Goal: Download file/media

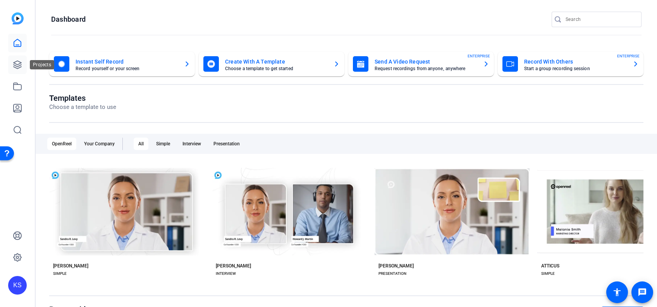
click at [15, 65] on icon at bounding box center [18, 65] width 8 height 8
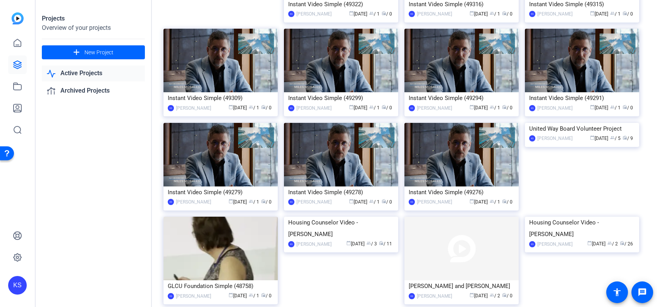
scroll to position [403, 0]
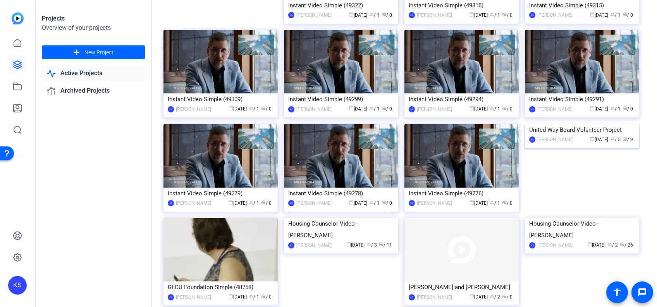
click at [577, 124] on img at bounding box center [582, 124] width 114 height 0
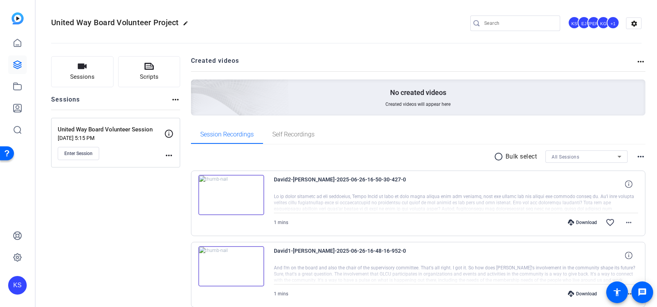
click at [606, 22] on div "+1" at bounding box center [612, 22] width 13 height 13
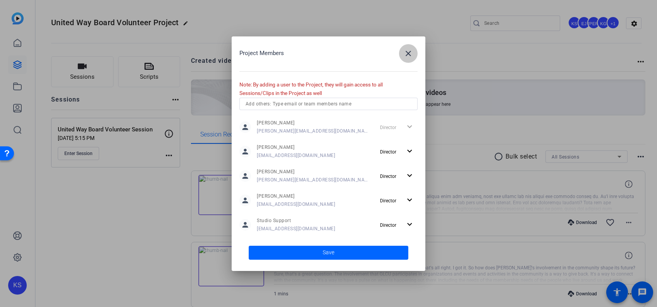
click at [409, 51] on mat-icon "close" at bounding box center [407, 53] width 9 height 9
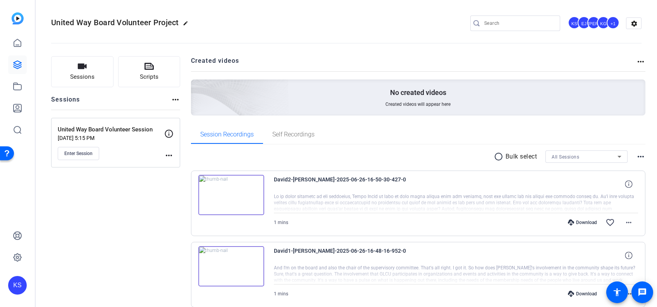
click at [170, 155] on mat-icon "more_horiz" at bounding box center [168, 155] width 9 height 9
click at [103, 232] on div at bounding box center [328, 153] width 657 height 307
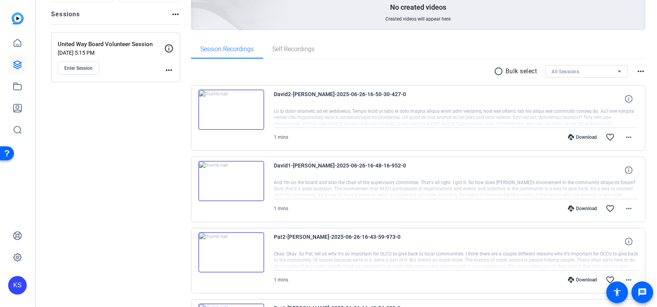
click at [228, 109] on img at bounding box center [231, 109] width 66 height 40
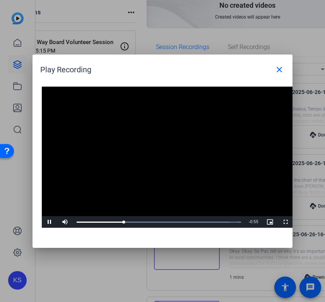
click at [142, 177] on video "Video Player" at bounding box center [168, 158] width 252 height 142
click at [50, 222] on span "Video Player" at bounding box center [49, 222] width 15 height 0
click at [207, 223] on div "Loaded : 100.00% 1:02 1:02" at bounding box center [159, 222] width 172 height 12
click at [51, 222] on span "Video Player" at bounding box center [49, 222] width 15 height 0
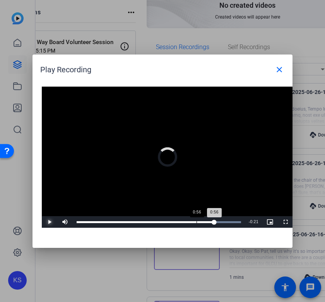
click at [196, 225] on div "Loaded : 100.00% 0:56 0:56" at bounding box center [159, 222] width 172 height 12
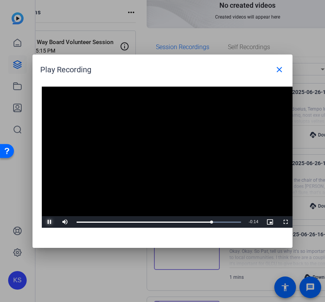
click at [50, 222] on span "Video Player" at bounding box center [49, 222] width 15 height 0
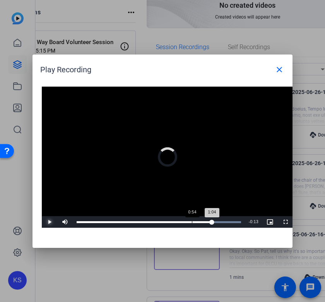
click at [192, 223] on div "Loaded : 100.00% 0:54 1:04" at bounding box center [159, 222] width 165 height 2
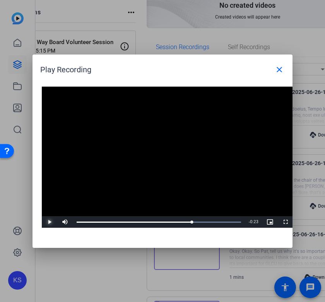
click at [48, 222] on span "Video Player" at bounding box center [49, 222] width 15 height 0
click at [219, 223] on div "Loaded : 100.00% 1:07 1:07" at bounding box center [159, 222] width 165 height 2
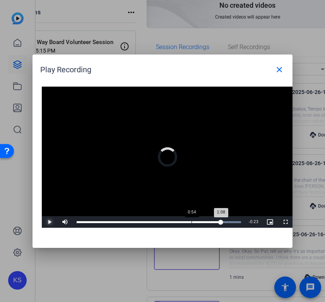
click at [191, 221] on div "Loaded : 100.00% 0:54 1:08" at bounding box center [159, 222] width 165 height 2
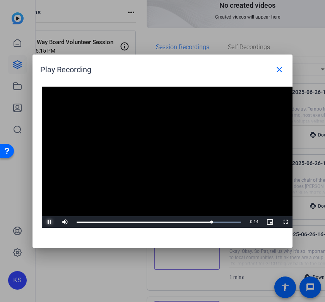
click at [48, 222] on span "Video Player" at bounding box center [49, 222] width 15 height 0
click at [75, 224] on div "10%" at bounding box center [81, 222] width 19 height 12
click at [77, 225] on div "Loaded : 100.00% 0:00 1:04" at bounding box center [159, 222] width 172 height 12
click at [50, 222] on span "Video Player" at bounding box center [49, 222] width 15 height 0
click at [168, 183] on video "Video Player" at bounding box center [168, 158] width 252 height 142
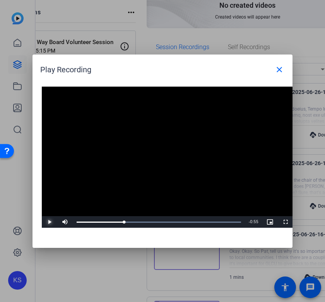
click at [51, 222] on span "Video Player" at bounding box center [49, 222] width 15 height 0
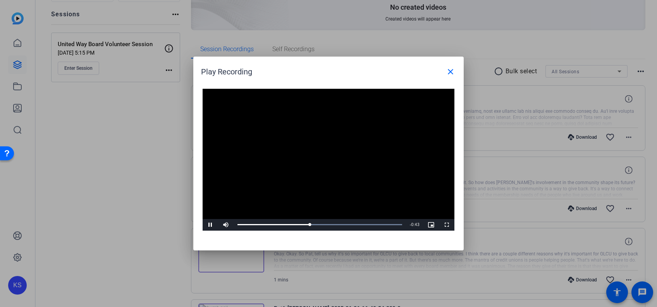
click at [127, 171] on div at bounding box center [328, 153] width 657 height 307
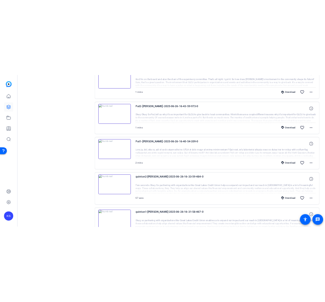
scroll to position [324, 0]
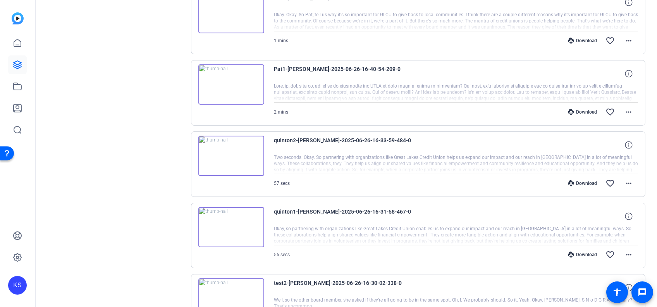
click at [228, 225] on img at bounding box center [231, 227] width 66 height 40
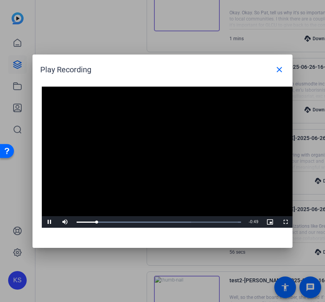
click at [208, 160] on video "Video Player" at bounding box center [168, 158] width 252 height 142
click at [89, 221] on div "Loaded : 100.00% 0:04 0:06" at bounding box center [159, 222] width 165 height 2
click at [50, 222] on span "Video Player" at bounding box center [49, 222] width 15 height 0
click at [87, 221] on div "Loaded : 100.00% 0:03 0:06" at bounding box center [159, 222] width 165 height 2
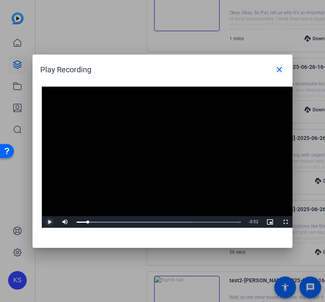
click at [50, 222] on span "Video Player" at bounding box center [49, 222] width 15 height 0
click at [48, 222] on span "Video Player" at bounding box center [49, 222] width 15 height 0
click at [86, 222] on div "Loaded : 100.00% 0:03 0:08" at bounding box center [159, 222] width 165 height 2
click at [158, 165] on video "Video Player" at bounding box center [168, 158] width 252 height 142
click at [215, 160] on video "Video Player" at bounding box center [168, 158] width 252 height 142
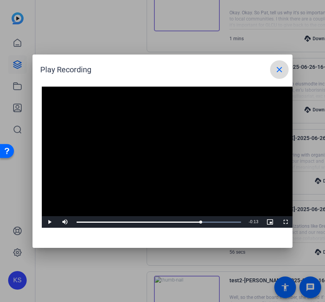
click at [285, 70] on span at bounding box center [279, 69] width 19 height 19
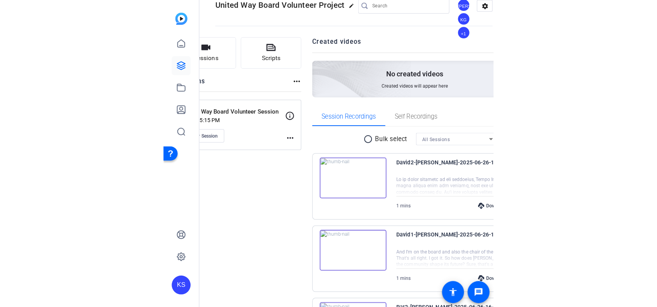
scroll to position [94, 0]
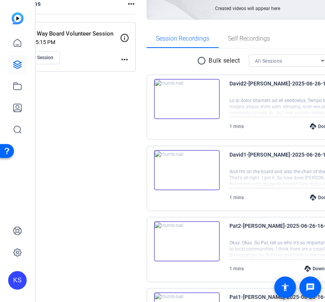
click at [234, 100] on div at bounding box center [305, 107] width 151 height 19
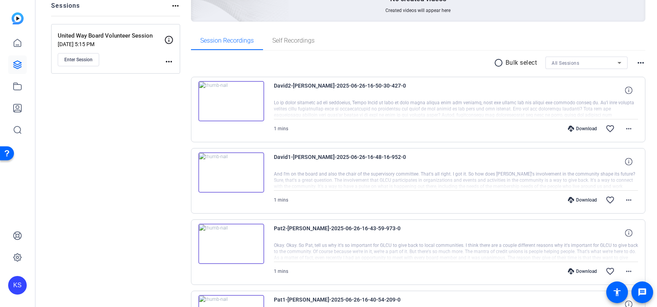
click at [233, 103] on img at bounding box center [231, 101] width 66 height 40
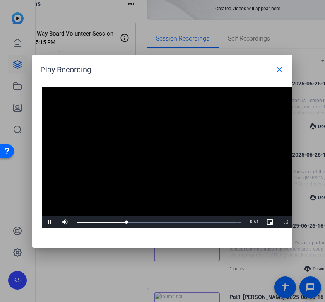
click at [230, 185] on video "Video Player" at bounding box center [168, 158] width 252 height 142
click at [178, 224] on div "Loaded : 100.00% 0:47 0:23" at bounding box center [159, 222] width 172 height 12
click at [53, 222] on span "Video Player" at bounding box center [49, 222] width 15 height 0
click at [281, 69] on mat-icon "close" at bounding box center [279, 69] width 9 height 9
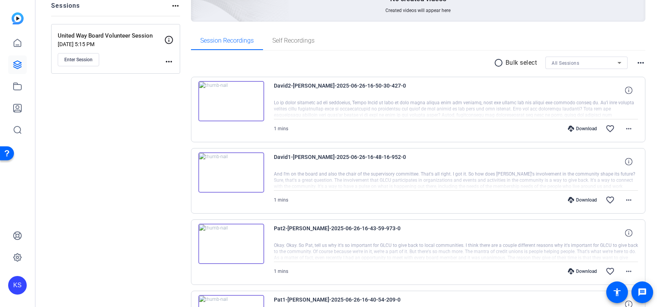
click at [230, 171] on img at bounding box center [231, 172] width 66 height 40
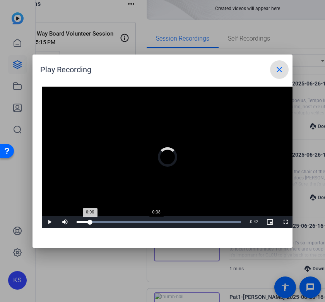
click at [156, 222] on div "Loaded : 100.00% 0:38 0:06" at bounding box center [159, 222] width 165 height 2
click at [171, 222] on div "Loaded : 100.00% 0:46 0:40" at bounding box center [159, 222] width 165 height 2
click at [135, 225] on div "Loaded : 100.00% 0:28 0:28" at bounding box center [159, 222] width 172 height 12
click at [181, 220] on div "Loaded : 100.00% 0:51 0:30" at bounding box center [159, 222] width 172 height 12
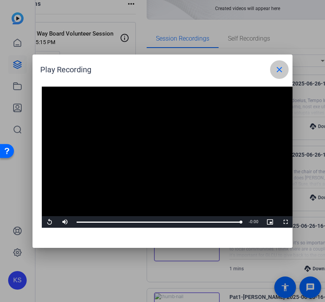
click at [276, 69] on mat-icon "close" at bounding box center [279, 69] width 9 height 9
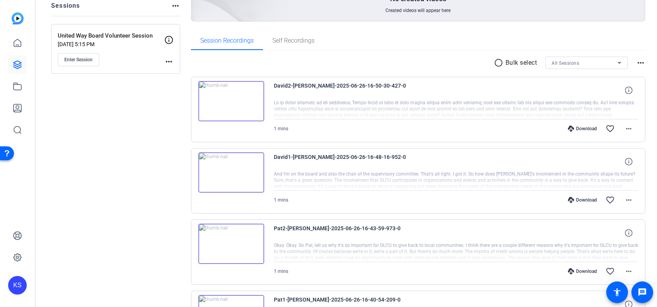
click at [233, 101] on img at bounding box center [231, 101] width 66 height 40
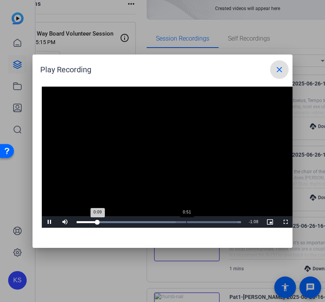
click at [186, 223] on div "Loaded : 100.00% 0:51 0:09" at bounding box center [159, 222] width 165 height 2
click at [150, 194] on video "Video Player" at bounding box center [168, 158] width 252 height 142
click at [152, 180] on video "Video Player" at bounding box center [168, 158] width 252 height 142
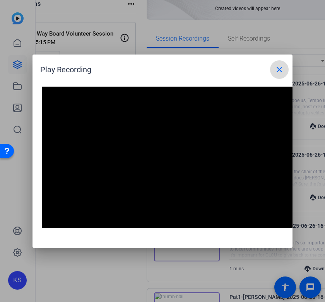
click at [281, 70] on mat-icon "close" at bounding box center [279, 69] width 9 height 9
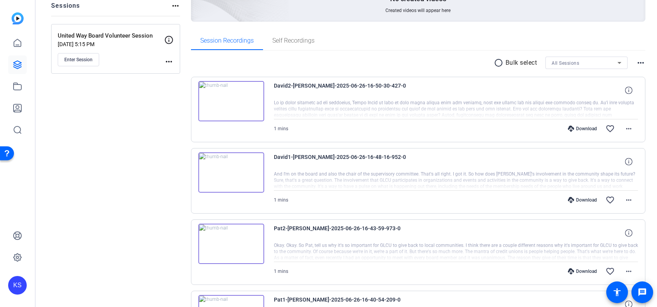
click at [230, 172] on img at bounding box center [231, 172] width 66 height 40
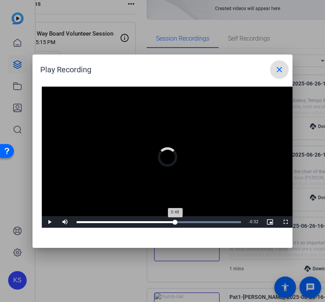
click at [175, 221] on div "Loaded : 100.00% 0:48 0:48" at bounding box center [159, 222] width 172 height 12
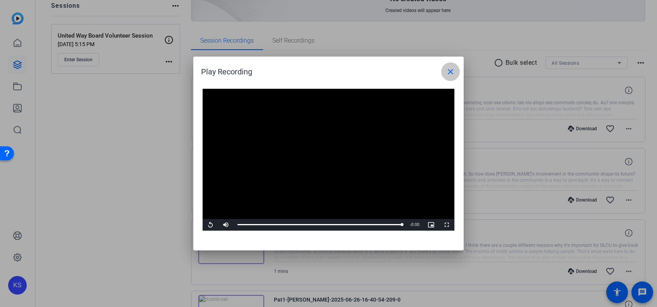
click at [451, 72] on mat-icon "close" at bounding box center [450, 71] width 9 height 9
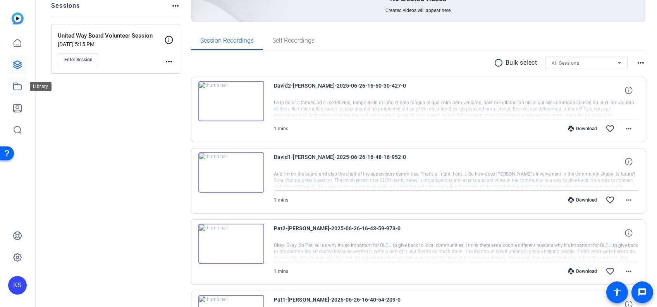
click at [19, 87] on icon at bounding box center [17, 86] width 9 height 9
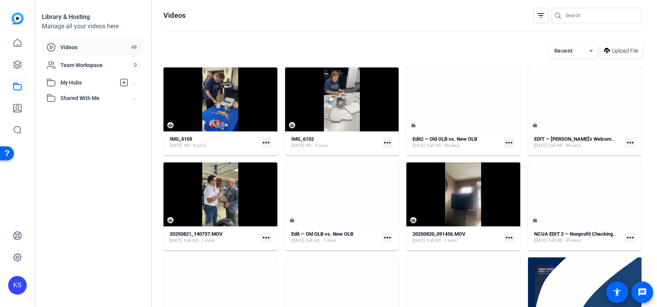
click at [266, 140] on mat-icon "more_horiz" at bounding box center [266, 142] width 10 height 10
click at [276, 170] on span "Download MP4" at bounding box center [283, 172] width 34 height 9
